Goal: Task Accomplishment & Management: Use online tool/utility

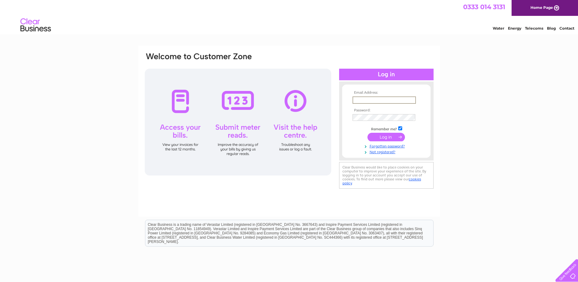
click at [362, 99] on input "text" at bounding box center [384, 99] width 63 height 7
type input "[EMAIL_ADDRESS][DOMAIN_NAME]"
click at [368, 133] on input "submit" at bounding box center [386, 137] width 37 height 9
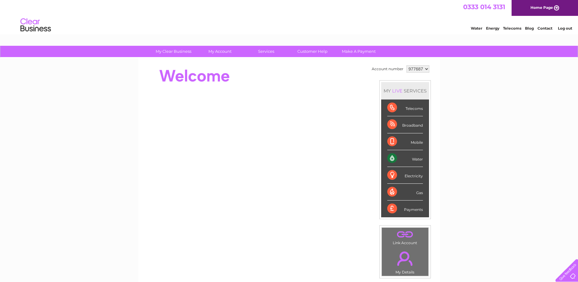
click at [416, 158] on div "Water" at bounding box center [405, 158] width 36 height 17
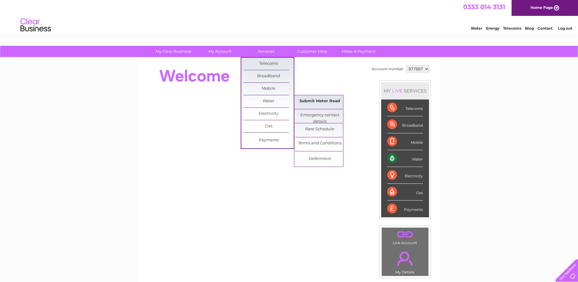
click at [318, 102] on link "Submit Meter Read" at bounding box center [320, 101] width 50 height 12
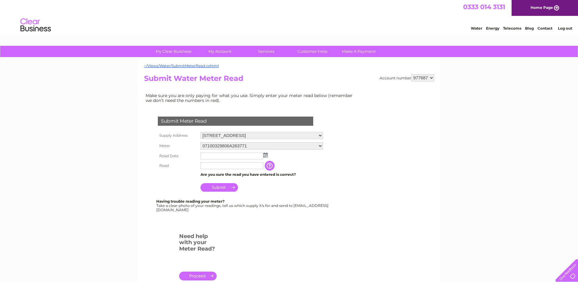
click at [265, 153] on img at bounding box center [265, 154] width 5 height 5
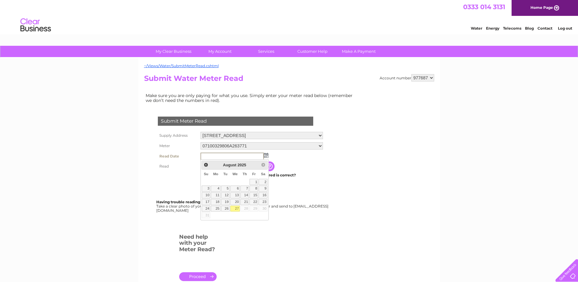
click at [237, 208] on link "27" at bounding box center [235, 208] width 10 height 6
type input "[DATE]"
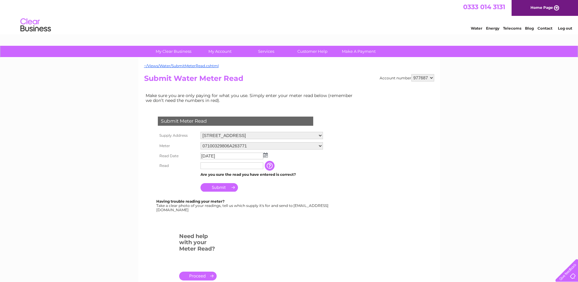
drag, startPoint x: 216, startPoint y: 160, endPoint x: 216, endPoint y: 163, distance: 3.1
click at [216, 160] on td "[DATE]" at bounding box center [262, 156] width 126 height 10
click at [214, 165] on input "text" at bounding box center [232, 165] width 63 height 7
type input "6"
type input "7"
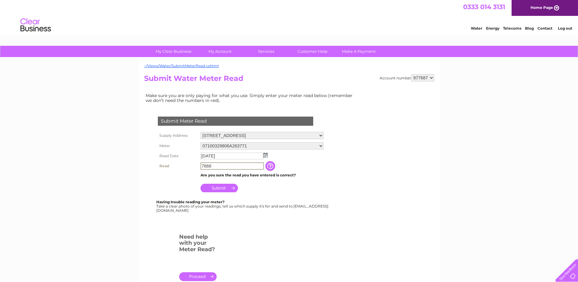
type input "7868"
click at [214, 187] on input "Submit" at bounding box center [219, 187] width 37 height 9
